Goal: Communication & Community: Answer question/provide support

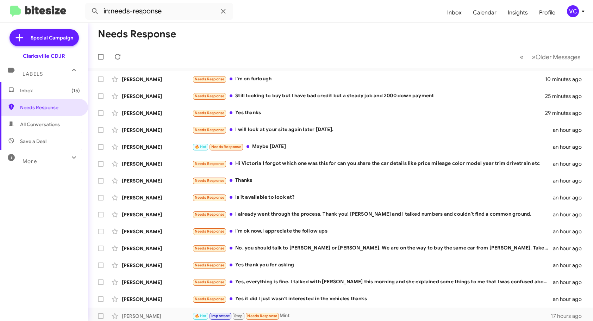
click at [369, 24] on mat-toolbar-row "Needs Response" at bounding box center [340, 34] width 505 height 23
click at [325, 34] on mat-toolbar-row "Needs Response" at bounding box center [340, 34] width 505 height 23
click at [354, 56] on mat-toolbar-row "« Previous » Next Older Messages" at bounding box center [340, 56] width 505 height 23
click at [323, 82] on div "Needs Response I'm on furlough" at bounding box center [375, 79] width 367 height 8
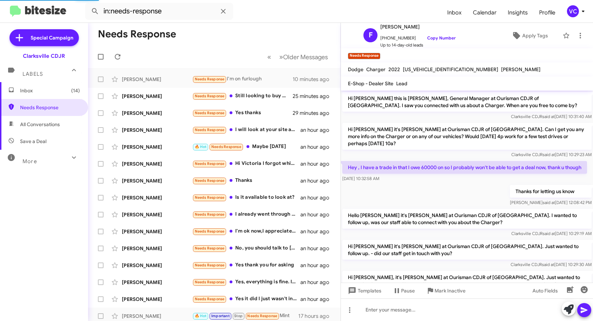
scroll to position [597, 0]
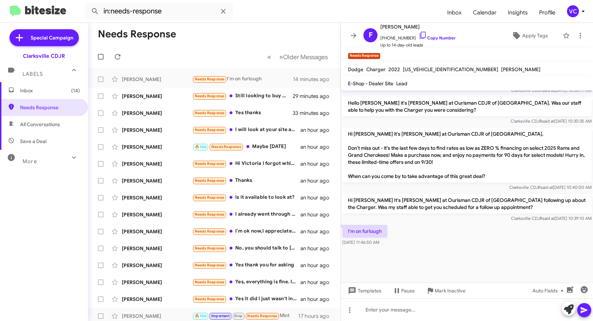
drag, startPoint x: 449, startPoint y: 268, endPoint x: 460, endPoint y: 249, distance: 21.6
click at [449, 268] on div at bounding box center [467, 264] width 252 height 35
click at [467, 238] on div "I'm on furlough [DATE] 11:46:50 AM" at bounding box center [467, 235] width 252 height 24
click at [481, 231] on div "I'm on furlough [DATE] 11:46:50 AM" at bounding box center [467, 235] width 252 height 24
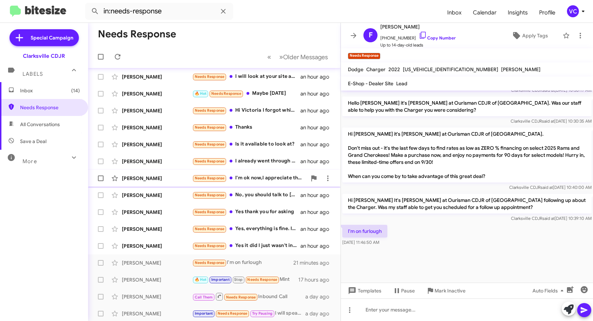
scroll to position [0, 0]
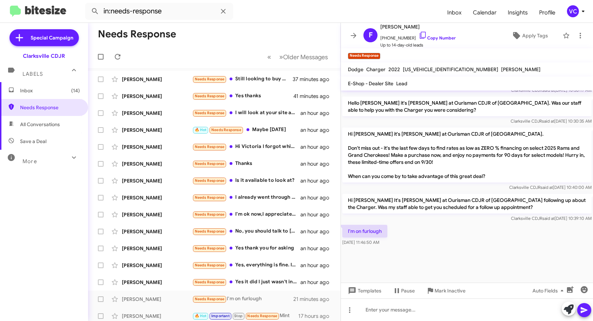
click at [466, 257] on div at bounding box center [467, 264] width 252 height 35
click at [437, 38] on link "Copy Number" at bounding box center [437, 37] width 37 height 5
click at [402, 190] on div "Clarksville CDJR said at [DATE] 10:40:00 AM" at bounding box center [466, 187] width 249 height 7
drag, startPoint x: 346, startPoint y: 227, endPoint x: 382, endPoint y: 258, distance: 47.4
click at [382, 258] on cdk-virtual-scroll-viewport "Hi [PERSON_NAME] this is [PERSON_NAME], General Manager at Ourisman CDJR of [GE…" at bounding box center [467, 187] width 252 height 192
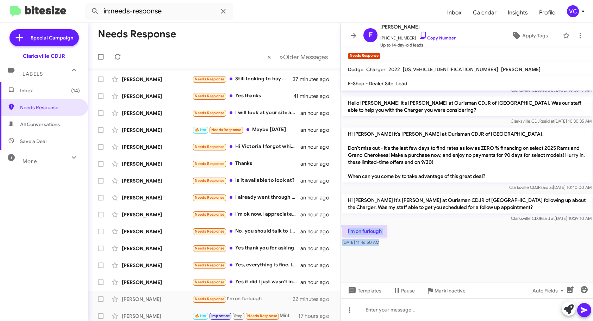
copy div "I'm on furlough [DATE] 11:46:50 AM"
drag, startPoint x: 375, startPoint y: 317, endPoint x: 380, endPoint y: 317, distance: 4.2
click at [375, 317] on div at bounding box center [467, 309] width 252 height 23
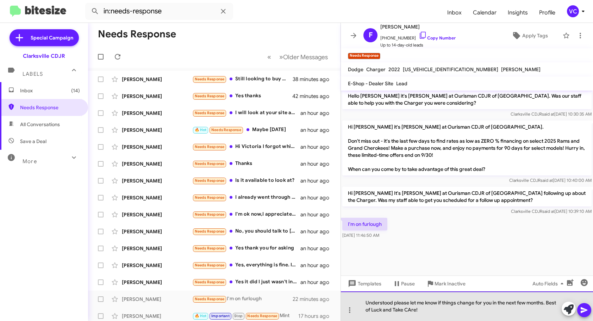
click at [411, 311] on div "Understood please let me know if things change for you in the next few months. …" at bounding box center [467, 306] width 252 height 30
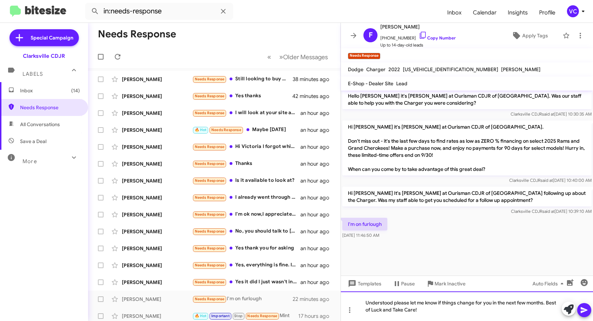
click at [492, 311] on div "Understood please let me know if things change for you in the next few months. …" at bounding box center [467, 306] width 252 height 30
click at [587, 310] on icon at bounding box center [584, 310] width 8 height 8
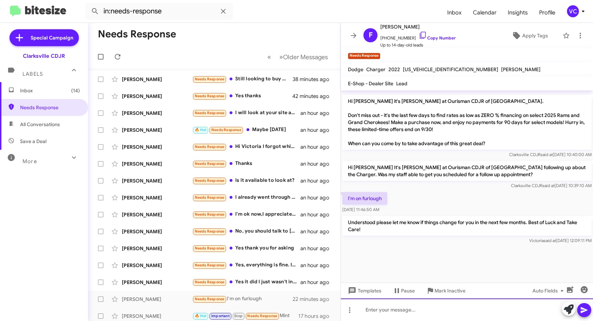
scroll to position [630, 0]
click at [210, 38] on mat-toolbar-row "Needs Response" at bounding box center [214, 34] width 253 height 23
drag, startPoint x: 437, startPoint y: 240, endPoint x: 424, endPoint y: 233, distance: 15.0
click at [437, 240] on div "[PERSON_NAME] said at [DATE] 12:09:11 PM" at bounding box center [466, 240] width 249 height 7
click at [157, 78] on div "[PERSON_NAME]" at bounding box center [157, 79] width 70 height 7
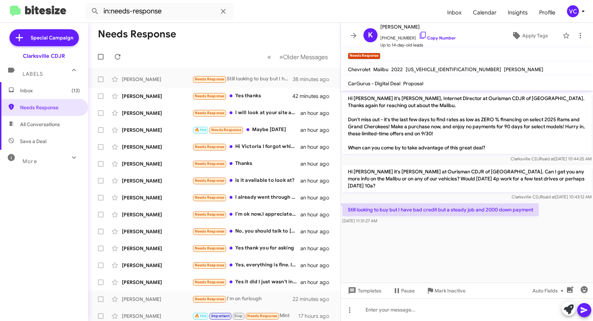
drag, startPoint x: 467, startPoint y: 248, endPoint x: 493, endPoint y: 248, distance: 25.7
click at [467, 248] on cdk-virtual-scroll-viewport "Hi [PERSON_NAME] it's [PERSON_NAME], Internet Director at Ourisman CDJR of [GEO…" at bounding box center [467, 187] width 252 height 192
click at [494, 248] on cdk-virtual-scroll-viewport "Hi [PERSON_NAME] it's [PERSON_NAME], Internet Director at Ourisman CDJR of [GEO…" at bounding box center [467, 187] width 252 height 192
click at [495, 248] on cdk-virtual-scroll-viewport "Hi [PERSON_NAME] it's [PERSON_NAME], Internet Director at Ourisman CDJR of [GEO…" at bounding box center [467, 187] width 252 height 192
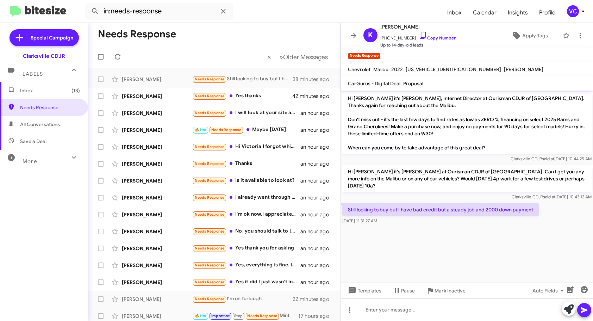
click at [495, 248] on cdk-virtual-scroll-viewport "Hi [PERSON_NAME] it's [PERSON_NAME], Internet Director at Ourisman CDJR of [GEO…" at bounding box center [467, 187] width 252 height 192
click at [499, 249] on cdk-virtual-scroll-viewport "Hi [PERSON_NAME] it's [PERSON_NAME], Internet Director at Ourisman CDJR of [GEO…" at bounding box center [467, 187] width 252 height 192
click at [478, 152] on p "Hi [PERSON_NAME] it's [PERSON_NAME], Internet Director at Ourisman CDJR of [GEO…" at bounding box center [466, 123] width 249 height 62
click at [482, 228] on cdk-virtual-scroll-viewport "Hi [PERSON_NAME] it's [PERSON_NAME], Internet Director at Ourisman CDJR of [GEO…" at bounding box center [467, 187] width 252 height 192
click at [442, 37] on link "Copy Number" at bounding box center [437, 37] width 37 height 5
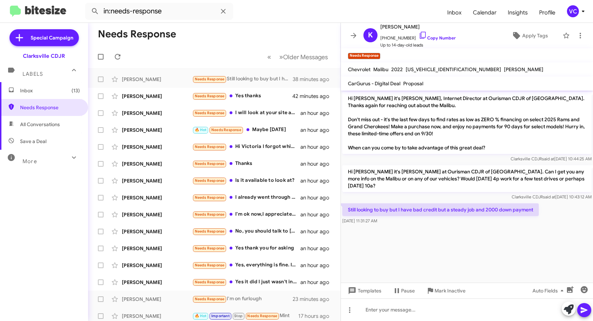
click at [509, 229] on cdk-virtual-scroll-viewport "Hi [PERSON_NAME] it's [PERSON_NAME], Internet Director at Ourisman CDJR of [GEO…" at bounding box center [467, 187] width 252 height 192
click at [452, 238] on cdk-virtual-scroll-viewport "Hi [PERSON_NAME] it's [PERSON_NAME], Internet Director at Ourisman CDJR of [GEO…" at bounding box center [467, 187] width 252 height 192
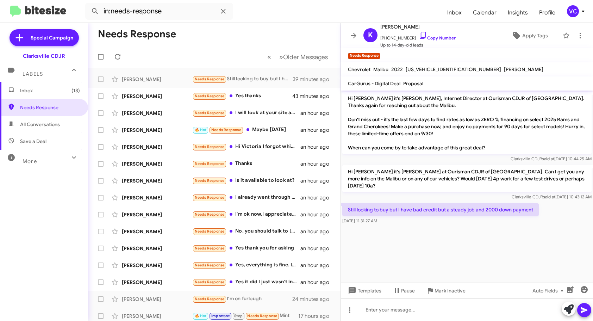
drag, startPoint x: 350, startPoint y: 202, endPoint x: 493, endPoint y: 217, distance: 144.5
click at [493, 217] on div "Still looking to buy but I have bad credit but a steady job and 2000 down payme…" at bounding box center [440, 213] width 197 height 21
copy div "till looking to buy but I have bad credit but a steady job and 2000 down paymen…"
click at [415, 312] on div at bounding box center [467, 309] width 252 height 23
click at [487, 240] on cdk-virtual-scroll-viewport "Hi [PERSON_NAME] it's [PERSON_NAME], Internet Director at Ourisman CDJR of [GEO…" at bounding box center [467, 187] width 252 height 192
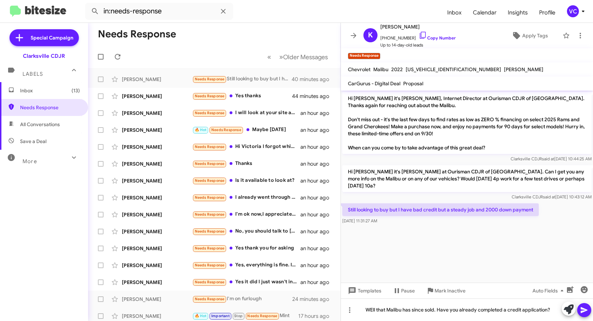
click at [585, 309] on icon at bounding box center [584, 310] width 7 height 6
click at [525, 271] on mat-tooltip-component "Auto Fields (Ctrl+Shift+A)" at bounding box center [543, 273] width 57 height 21
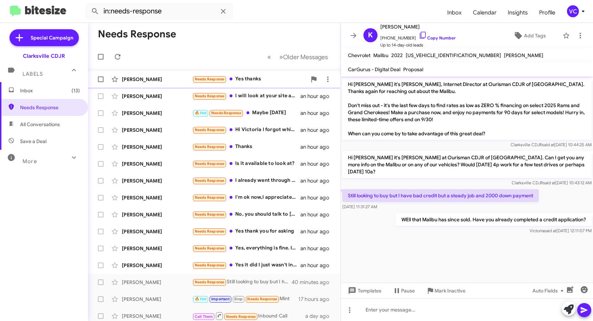
click at [164, 79] on div "[PERSON_NAME]" at bounding box center [157, 79] width 70 height 7
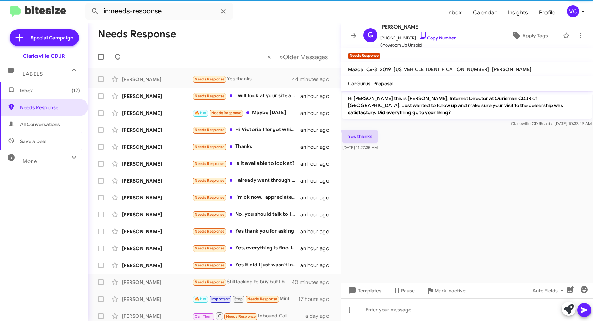
drag, startPoint x: 480, startPoint y: 238, endPoint x: 481, endPoint y: 188, distance: 50.0
click at [479, 238] on cdk-virtual-scroll-viewport "Hi [PERSON_NAME] this is [PERSON_NAME], Internet Director at Ourisman CDJR of […" at bounding box center [467, 187] width 252 height 192
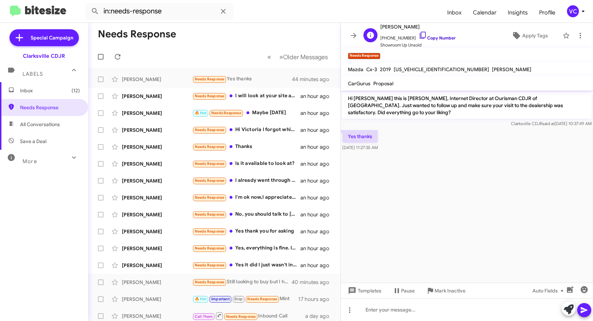
click at [438, 36] on link "Copy Number" at bounding box center [437, 37] width 37 height 5
click at [417, 245] on cdk-virtual-scroll-viewport "Hi [PERSON_NAME] this is [PERSON_NAME], Internet Director at Ourisman CDJR of […" at bounding box center [467, 187] width 252 height 192
click at [424, 241] on cdk-virtual-scroll-viewport "Hi [PERSON_NAME] this is [PERSON_NAME], Internet Director at Ourisman CDJR of […" at bounding box center [467, 187] width 252 height 192
click at [458, 239] on cdk-virtual-scroll-viewport "Hi [PERSON_NAME] this is [PERSON_NAME], Internet Director at Ourisman CDJR of […" at bounding box center [467, 187] width 252 height 192
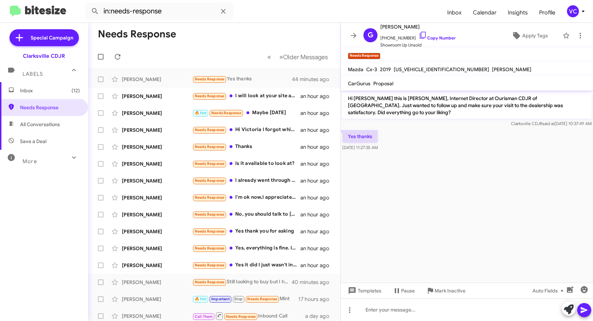
click at [458, 239] on cdk-virtual-scroll-viewport "Hi [PERSON_NAME] this is [PERSON_NAME], Internet Director at Ourisman CDJR of […" at bounding box center [467, 187] width 252 height 192
drag, startPoint x: 431, startPoint y: 40, endPoint x: 417, endPoint y: 41, distance: 14.5
click at [431, 40] on link "Copy Number" at bounding box center [437, 37] width 37 height 5
click at [444, 220] on cdk-virtual-scroll-viewport "Hi [PERSON_NAME] this is [PERSON_NAME], Internet Director at Ourisman CDJR of […" at bounding box center [467, 187] width 252 height 192
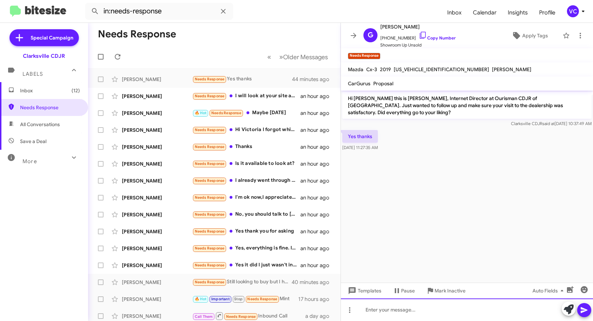
click at [393, 314] on div at bounding box center [467, 309] width 252 height 23
click at [581, 308] on button at bounding box center [584, 310] width 14 height 14
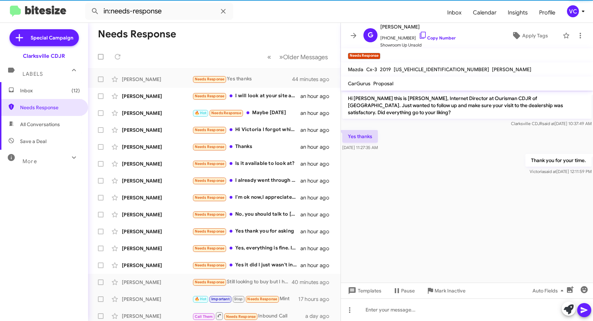
click at [494, 213] on cdk-virtual-scroll-viewport "Hi [PERSON_NAME] this is [PERSON_NAME], Internet Director at Ourisman CDJR of […" at bounding box center [467, 187] width 252 height 192
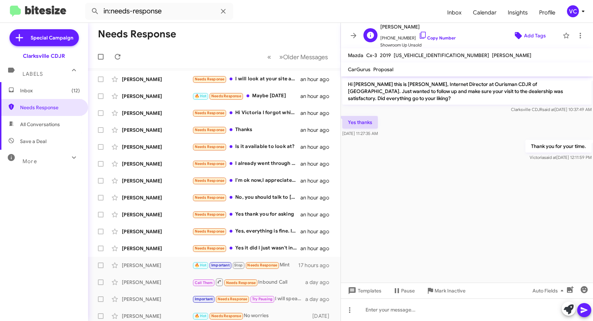
click at [533, 35] on span "Add Tags" at bounding box center [535, 35] width 22 height 13
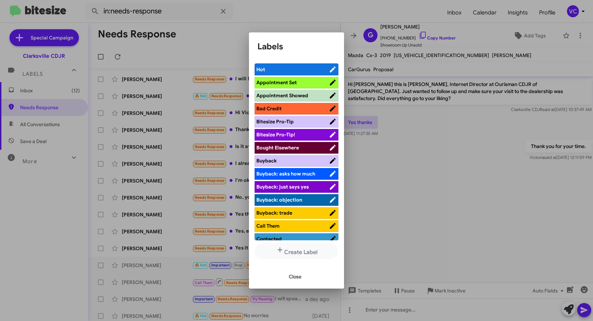
click at [281, 106] on span "Bad Credit" at bounding box center [268, 108] width 25 height 6
click at [272, 276] on div "Close" at bounding box center [296, 276] width 78 height 24
click at [291, 274] on span "Close" at bounding box center [295, 276] width 13 height 13
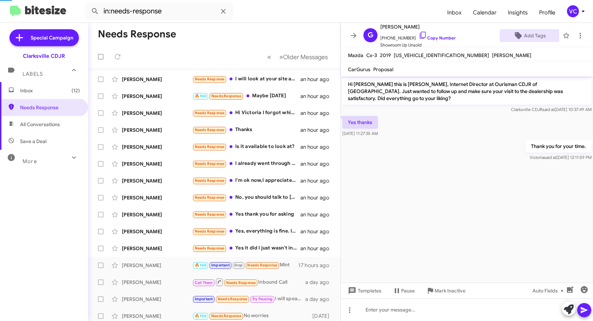
click at [459, 200] on cdk-virtual-scroll-viewport "Hi [PERSON_NAME] this is [PERSON_NAME], Internet Director at Ourisman CDJR of […" at bounding box center [467, 179] width 252 height 206
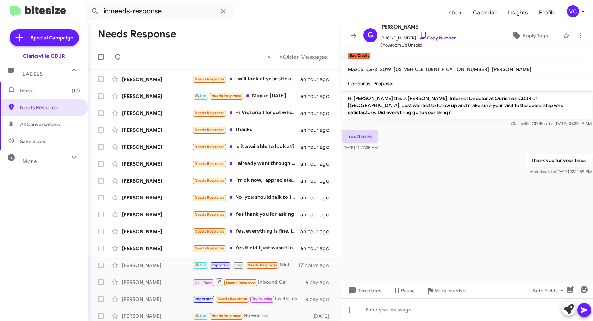
click at [465, 198] on cdk-virtual-scroll-viewport "Hi [PERSON_NAME] this is [PERSON_NAME], Internet Director at Ourisman CDJR of […" at bounding box center [467, 187] width 252 height 192
click at [163, 79] on div "[PERSON_NAME]" at bounding box center [157, 79] width 70 height 7
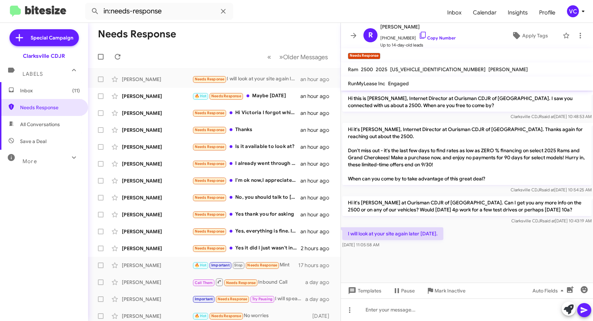
click at [548, 247] on div "I will look at your site again later [DATE]. [DATE] 11:05:58 AM" at bounding box center [467, 238] width 252 height 24
click at [442, 37] on link "Copy Number" at bounding box center [437, 37] width 37 height 5
click at [522, 242] on div "I will look at your site again later [DATE]. [DATE] 11:05:58 AM" at bounding box center [467, 238] width 252 height 24
click at [506, 239] on div "I will look at your site again later [DATE]. [DATE] 11:05:58 AM" at bounding box center [467, 238] width 252 height 24
click at [528, 245] on div "I will look at your site again later [DATE]. [DATE] 11:05:58 AM" at bounding box center [467, 238] width 252 height 24
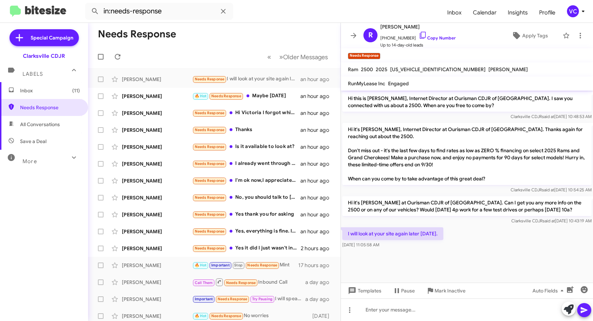
click at [508, 257] on cdk-virtual-scroll-viewport "Hi this is [PERSON_NAME], Internet Director at Ourisman CDJR of [GEOGRAPHIC_DAT…" at bounding box center [467, 187] width 252 height 192
drag, startPoint x: 490, startPoint y: 259, endPoint x: 411, endPoint y: 256, distance: 79.6
click at [490, 259] on cdk-virtual-scroll-viewport "Hi this is [PERSON_NAME], Internet Director at Ourisman CDJR of [GEOGRAPHIC_DAT…" at bounding box center [467, 187] width 252 height 192
click at [473, 248] on div "I will look at your site again later [DATE]. [DATE] 11:05:58 AM" at bounding box center [467, 238] width 252 height 24
click at [494, 269] on cdk-virtual-scroll-viewport "Hi this is [PERSON_NAME], Internet Director at Ourisman CDJR of [GEOGRAPHIC_DAT…" at bounding box center [467, 187] width 252 height 192
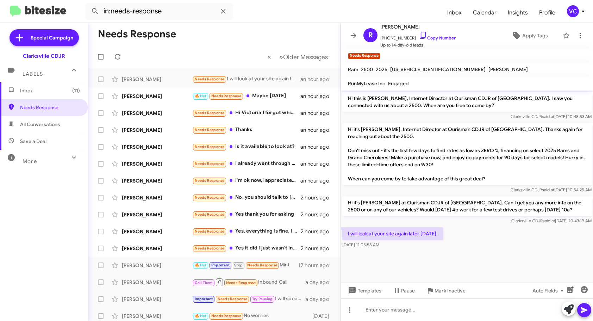
click at [527, 234] on div "I will look at your site again later [DATE]. [DATE] 11:05:58 AM" at bounding box center [467, 238] width 252 height 24
click at [524, 234] on div "I will look at your site again later [DATE]. [DATE] 11:05:58 AM" at bounding box center [467, 238] width 252 height 24
click at [526, 234] on div "I will look at your site again later [DATE]. [DATE] 11:05:58 AM" at bounding box center [467, 238] width 252 height 24
click at [404, 314] on div at bounding box center [467, 309] width 252 height 23
click at [583, 309] on icon at bounding box center [584, 310] width 7 height 6
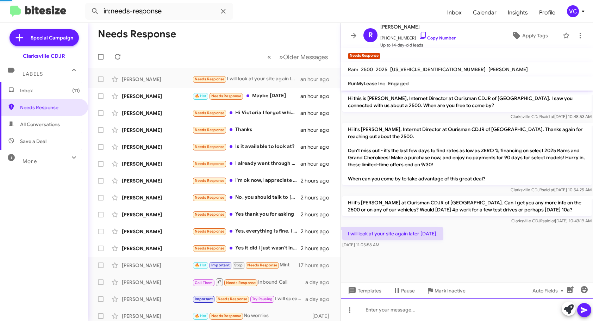
scroll to position [7, 0]
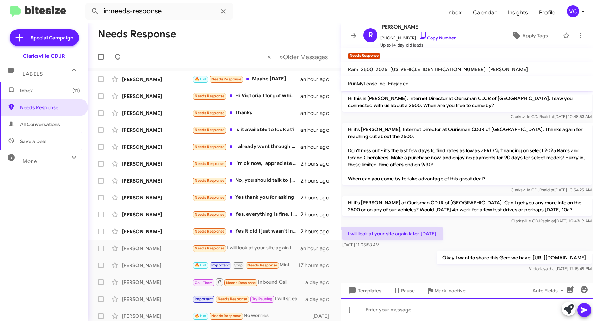
click at [447, 312] on div at bounding box center [467, 309] width 252 height 23
click at [165, 79] on div "[PERSON_NAME]" at bounding box center [157, 79] width 70 height 7
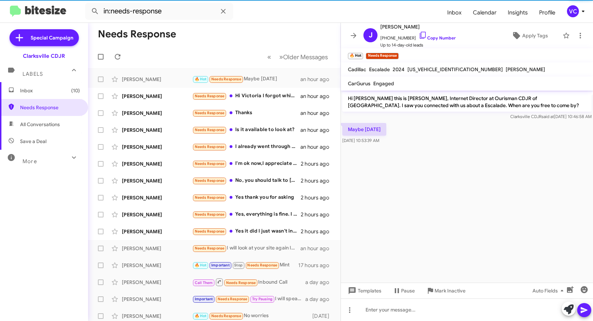
click at [480, 209] on cdk-virtual-scroll-viewport "Hi [PERSON_NAME] this is [PERSON_NAME], Internet Director at Ourisman CDJR of […" at bounding box center [467, 187] width 252 height 192
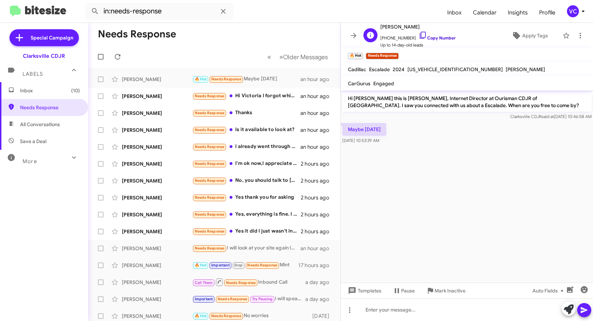
click at [433, 35] on link "Copy Number" at bounding box center [437, 37] width 37 height 5
click at [519, 186] on cdk-virtual-scroll-viewport "Hi [PERSON_NAME] this is [PERSON_NAME], Internet Director at Ourisman CDJR of […" at bounding box center [467, 187] width 252 height 192
click at [442, 36] on link "Copy Number" at bounding box center [437, 37] width 37 height 5
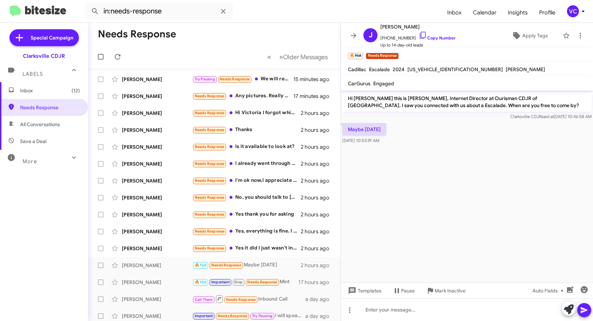
drag, startPoint x: 452, startPoint y: 217, endPoint x: 18, endPoint y: 174, distance: 435.4
click at [452, 217] on cdk-virtual-scroll-viewport "Hi [PERSON_NAME] this is [PERSON_NAME], Internet Director at Ourisman CDJR of […" at bounding box center [467, 187] width 252 height 192
click at [463, 220] on cdk-virtual-scroll-viewport "Hi [PERSON_NAME] this is [PERSON_NAME], Internet Director at Ourisman CDJR of […" at bounding box center [467, 187] width 252 height 192
